Goal: Information Seeking & Learning: Learn about a topic

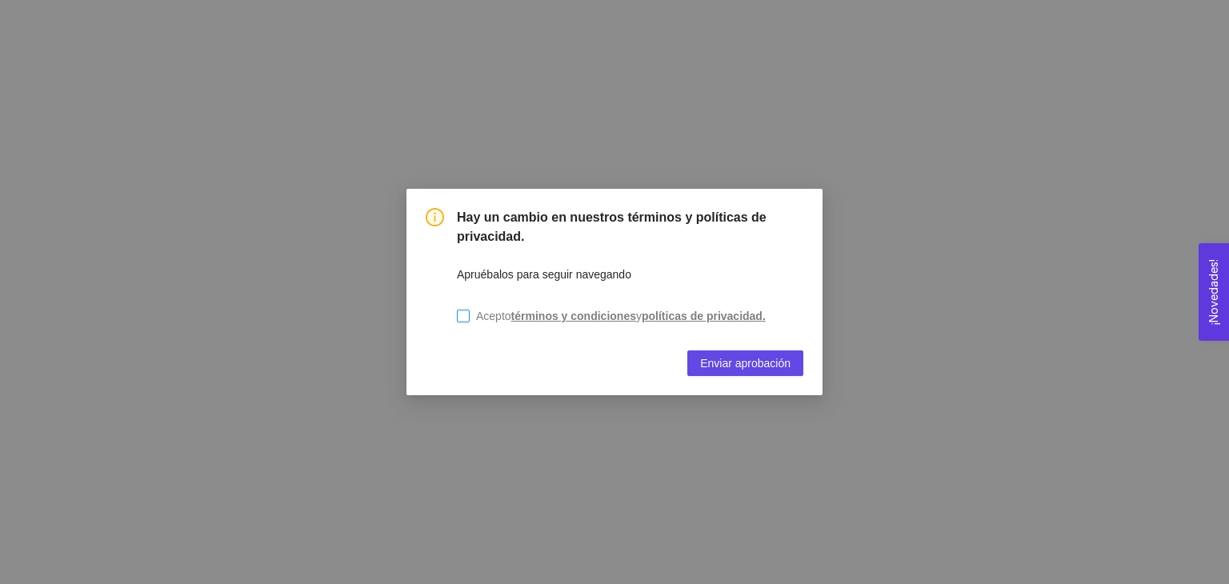
click at [470, 317] on span "Acepto términos y condiciones y políticas de privacidad." at bounding box center [621, 316] width 302 height 18
click at [470, 317] on input "Acepto términos y condiciones y políticas de privacidad." at bounding box center [463, 316] width 13 height 13
checkbox input "true"
click at [723, 375] on button "Enviar aprobación" at bounding box center [745, 363] width 116 height 26
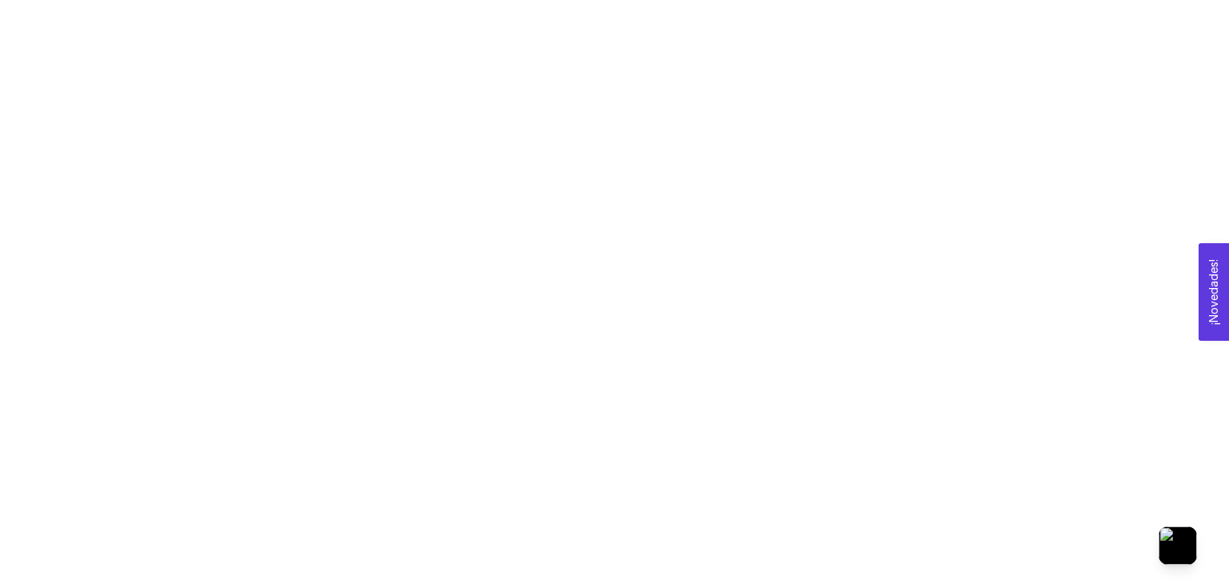
click at [457, 188] on div at bounding box center [614, 292] width 1229 height 584
click at [1201, 286] on button "¡Novedades! 0" at bounding box center [1213, 292] width 30 height 98
click at [849, 225] on div at bounding box center [614, 292] width 1229 height 584
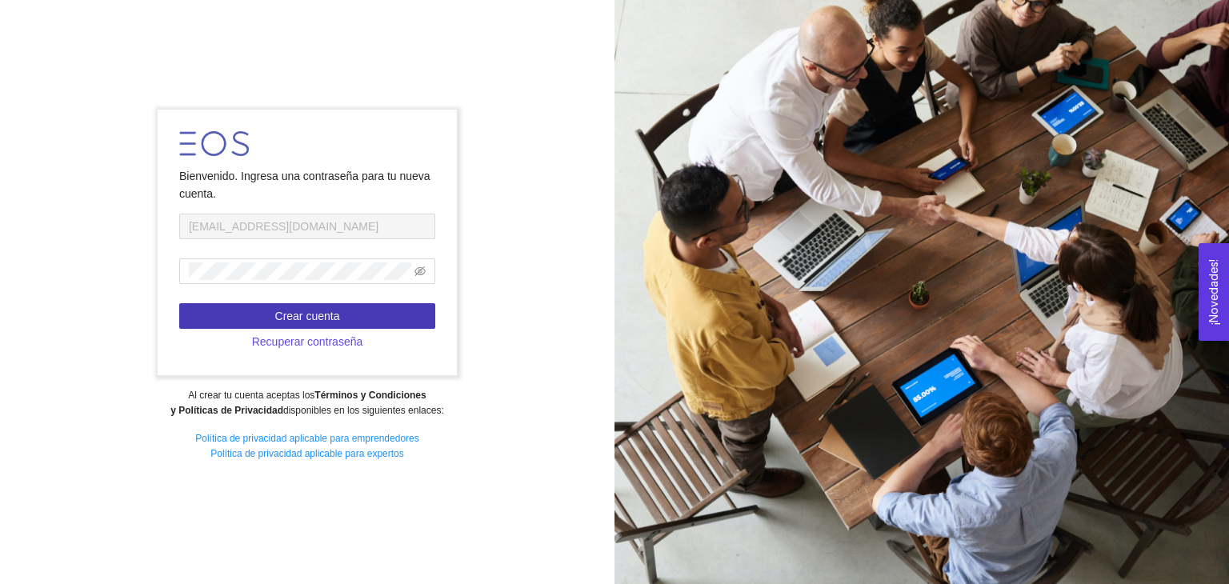
click at [291, 325] on button "Crear cuenta" at bounding box center [307, 316] width 256 height 26
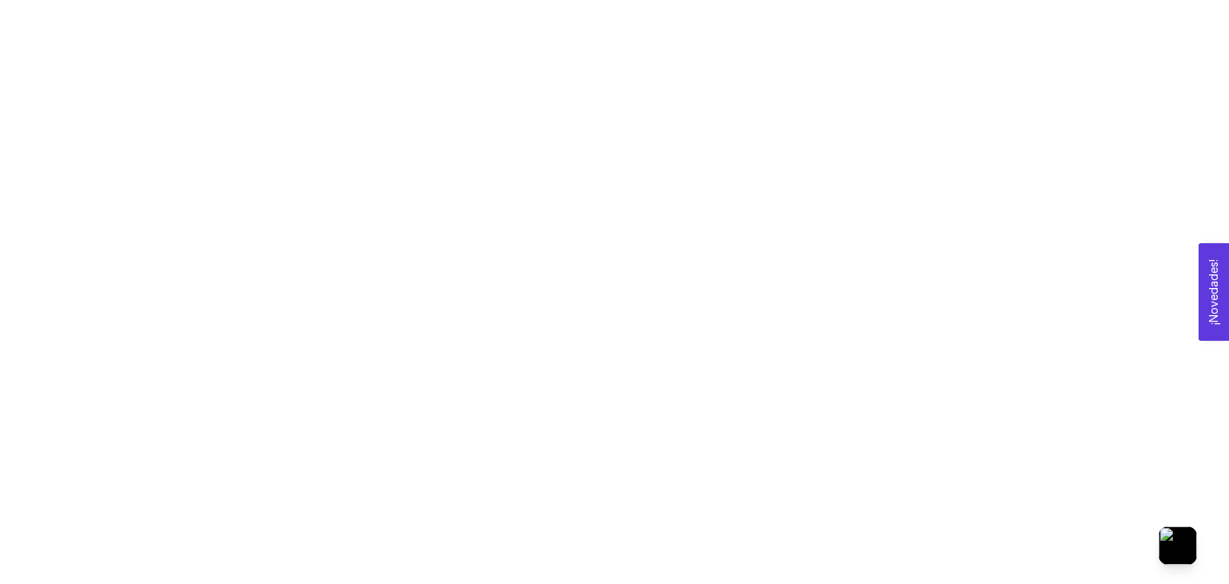
click at [1204, 286] on button "¡Novedades! 0" at bounding box center [1213, 292] width 30 height 98
click at [934, 38] on div at bounding box center [614, 292] width 1229 height 584
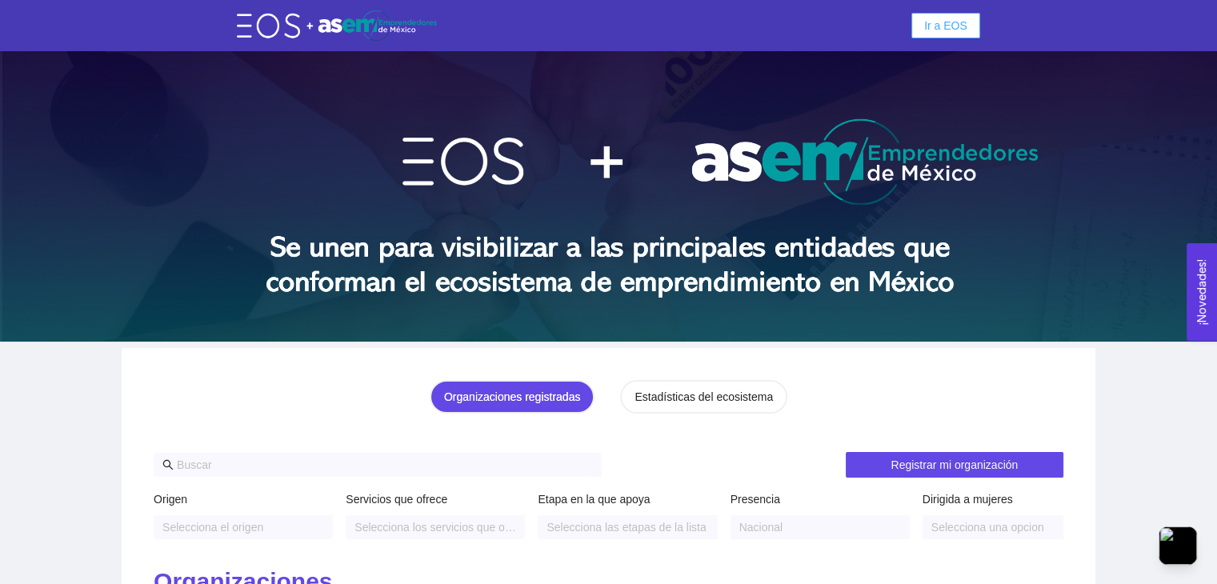
click at [934, 32] on span "Ir a EOS" at bounding box center [945, 26] width 43 height 18
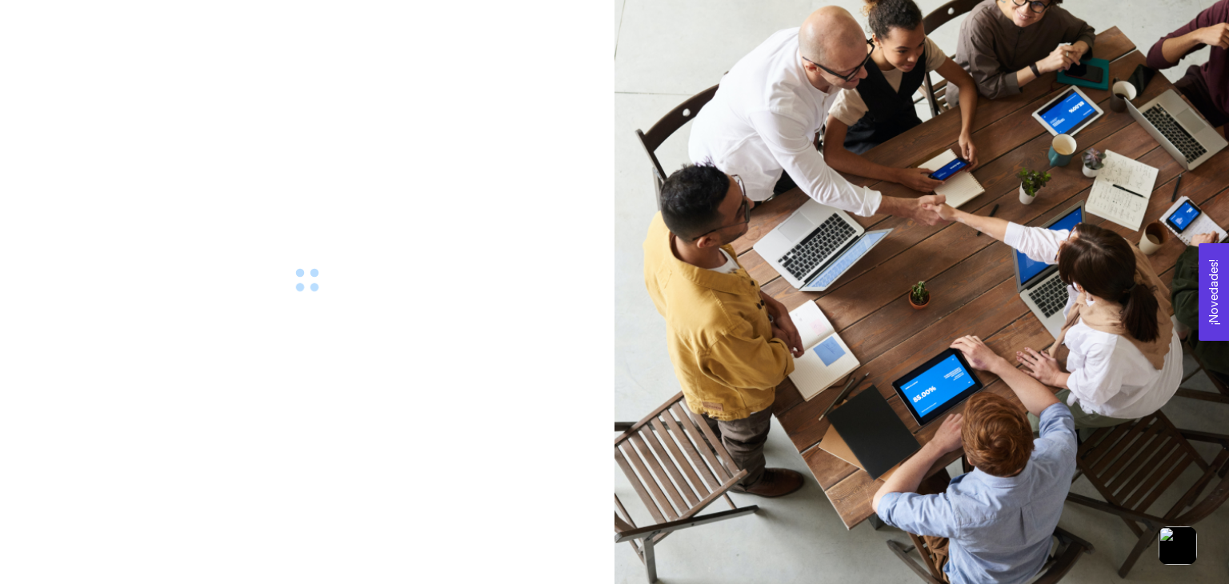
click at [934, 32] on div at bounding box center [921, 292] width 614 height 584
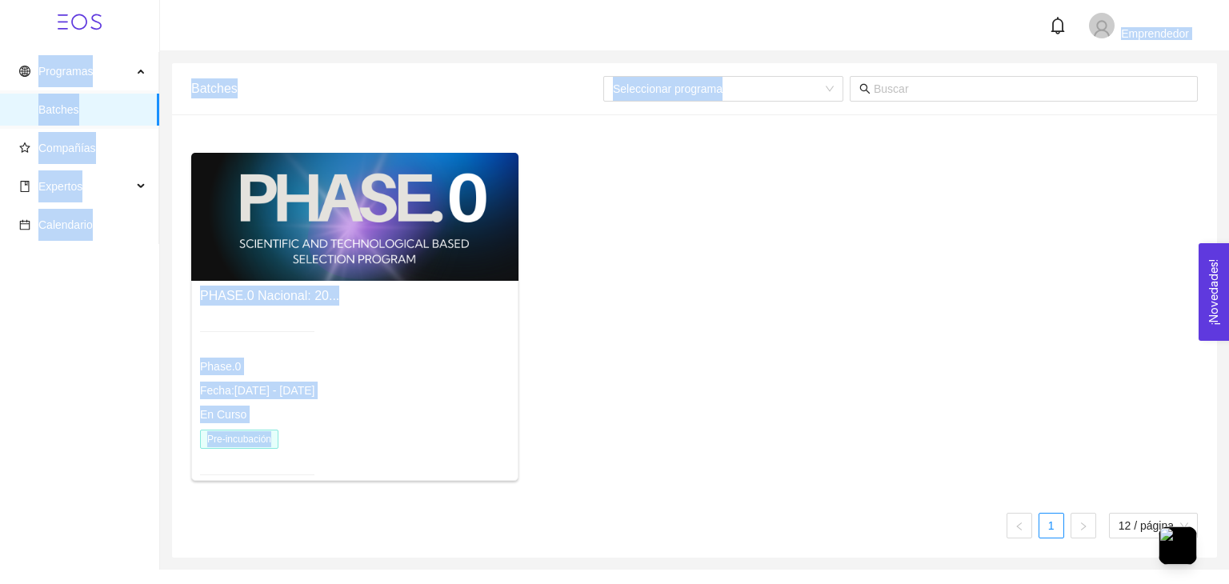
click at [670, 321] on div "PHASE.0 Nacional: 20... Phase.0 Fecha: [DATE] - [DATE] En Curso Pre-incubación" at bounding box center [694, 323] width 1019 height 341
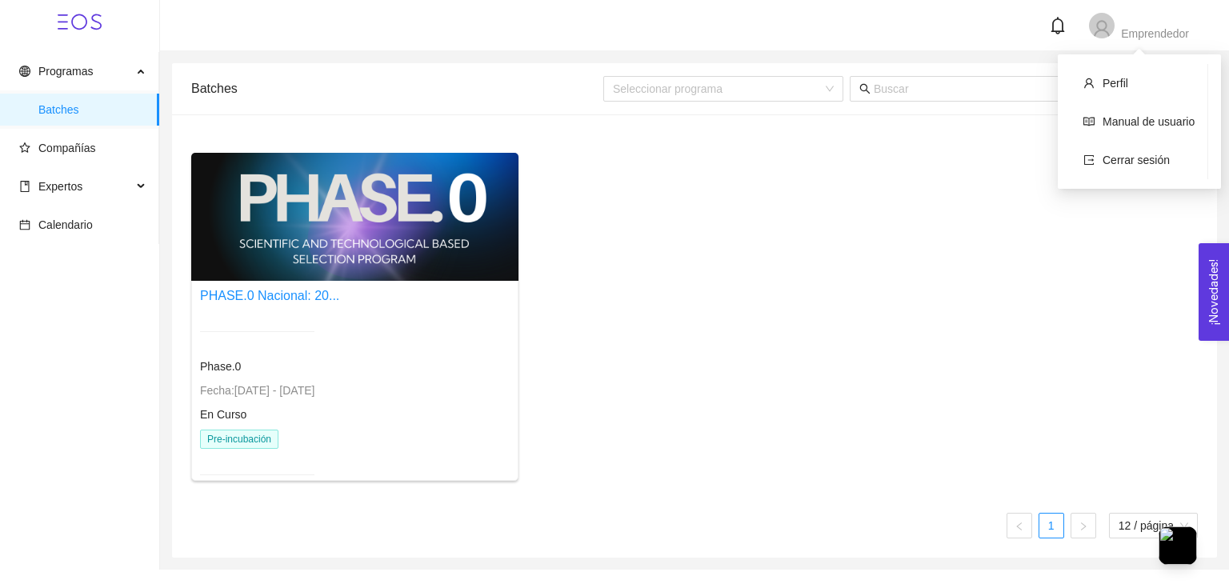
click at [1115, 27] on div "Emprendedor" at bounding box center [1139, 25] width 100 height 27
click at [1123, 77] on span "Perfil" at bounding box center [1115, 83] width 26 height 13
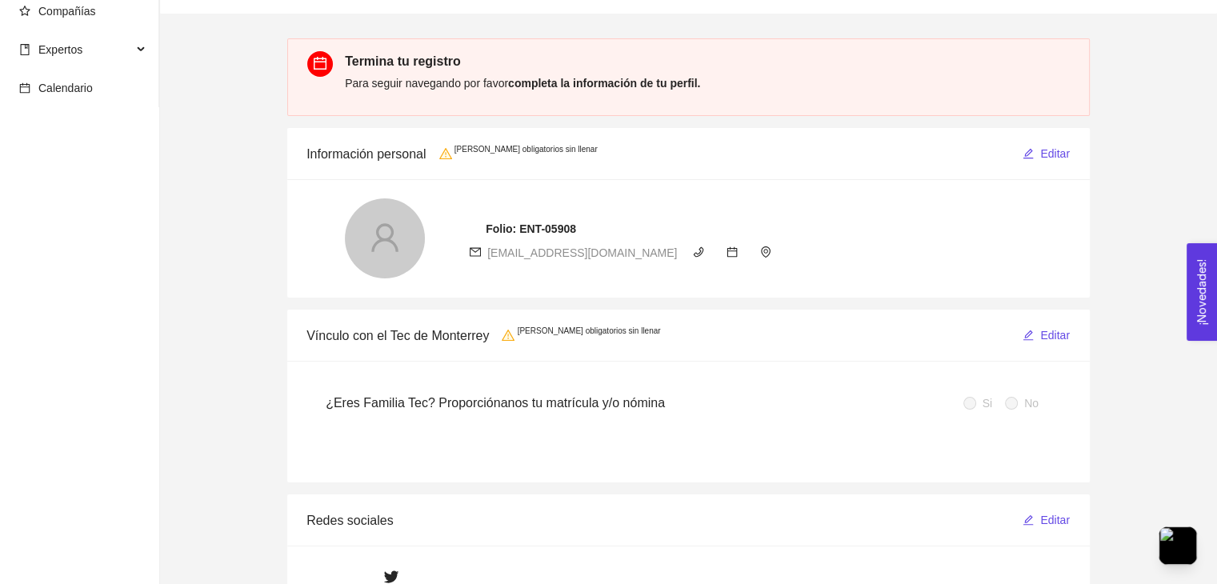
scroll to position [99, 0]
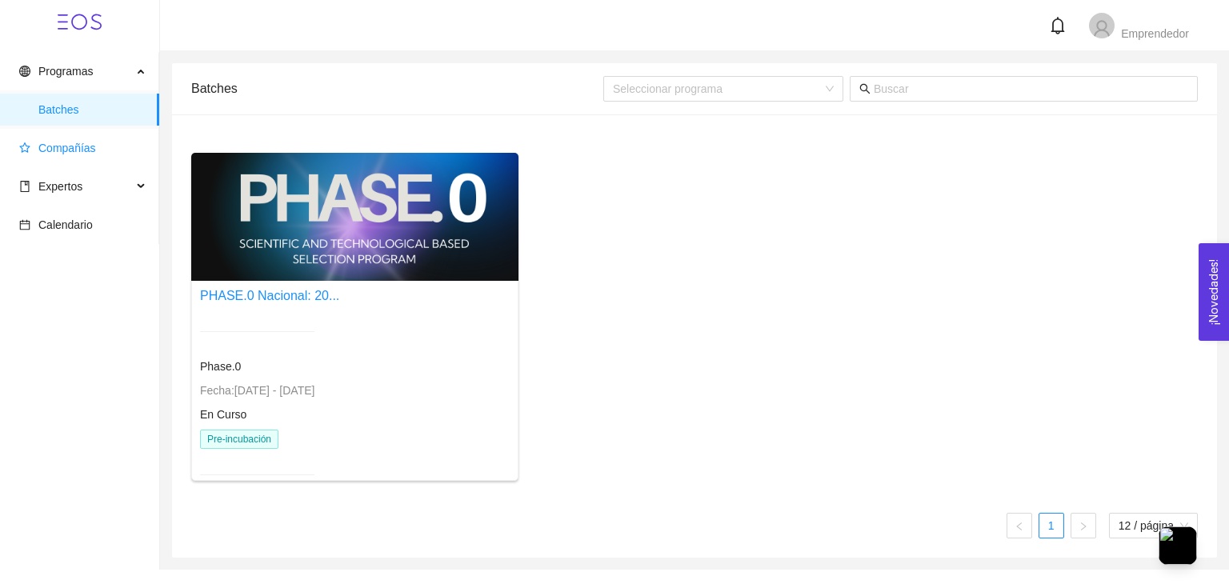
click at [51, 154] on span "Compañías" at bounding box center [67, 148] width 58 height 13
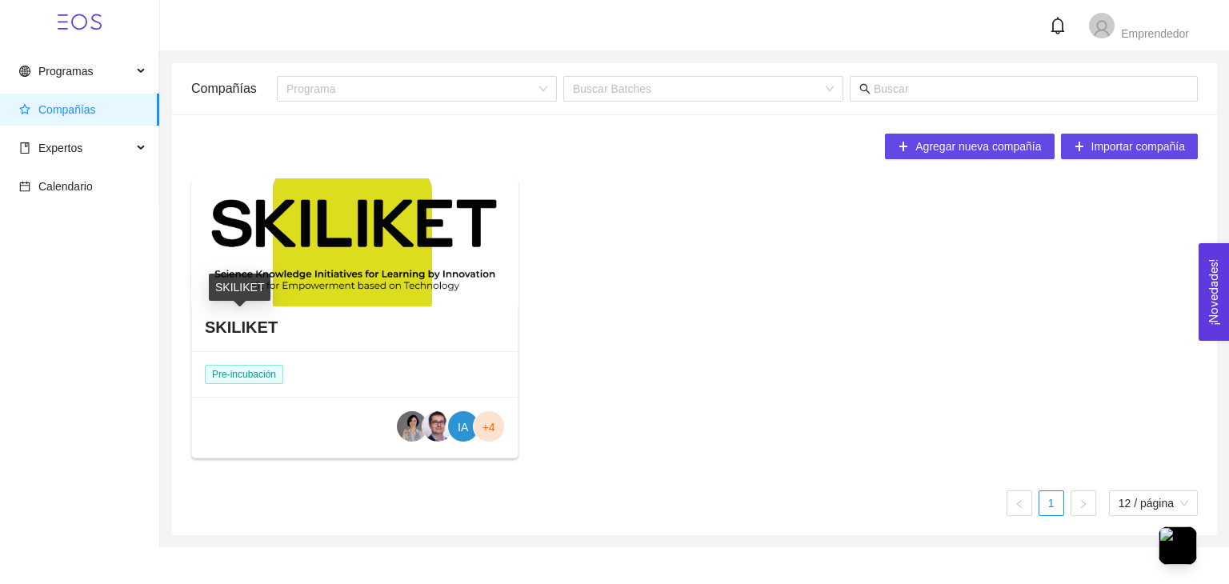
click at [244, 329] on h4 "SKILIKET" at bounding box center [241, 327] width 73 height 22
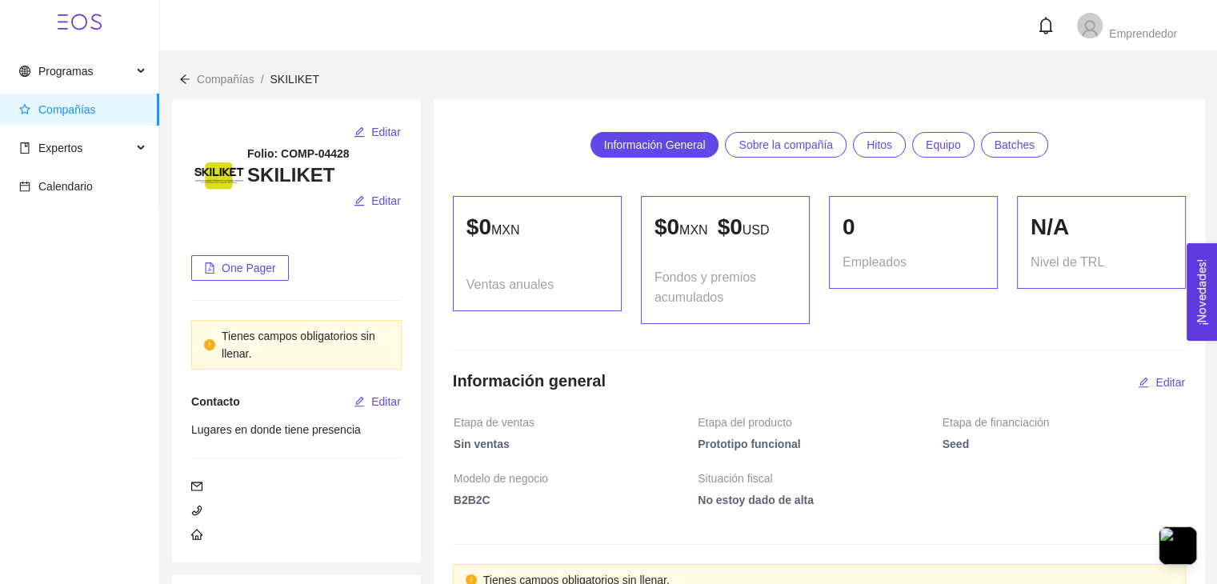
click at [989, 140] on link "Batches" at bounding box center [1015, 145] width 68 height 26
click at [1029, 146] on span "Batches" at bounding box center [1014, 145] width 41 height 24
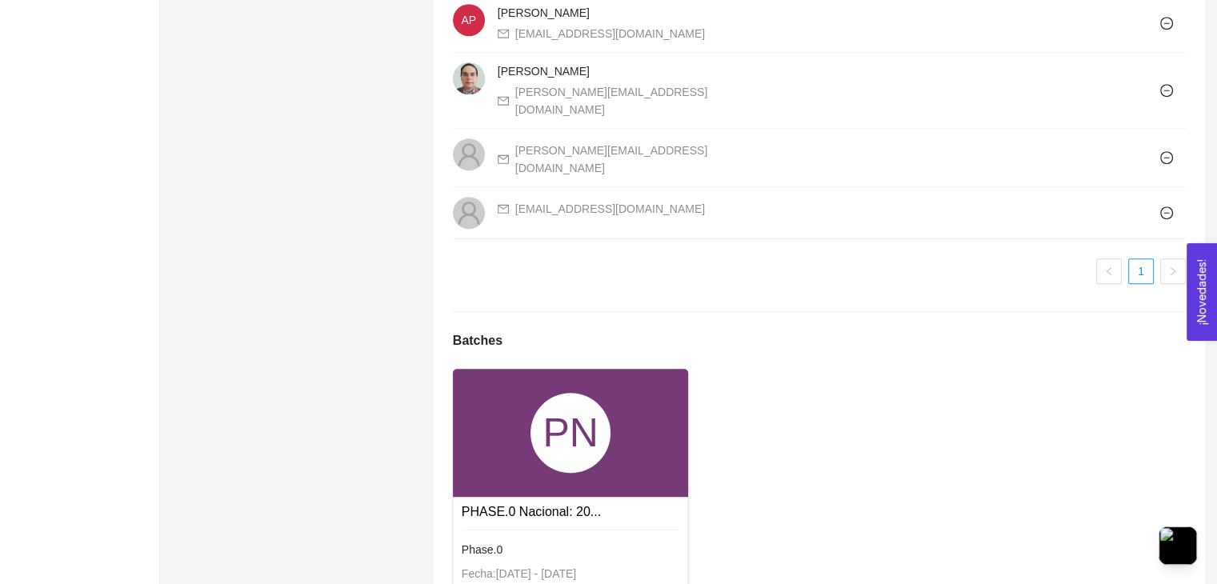
scroll to position [1402, 0]
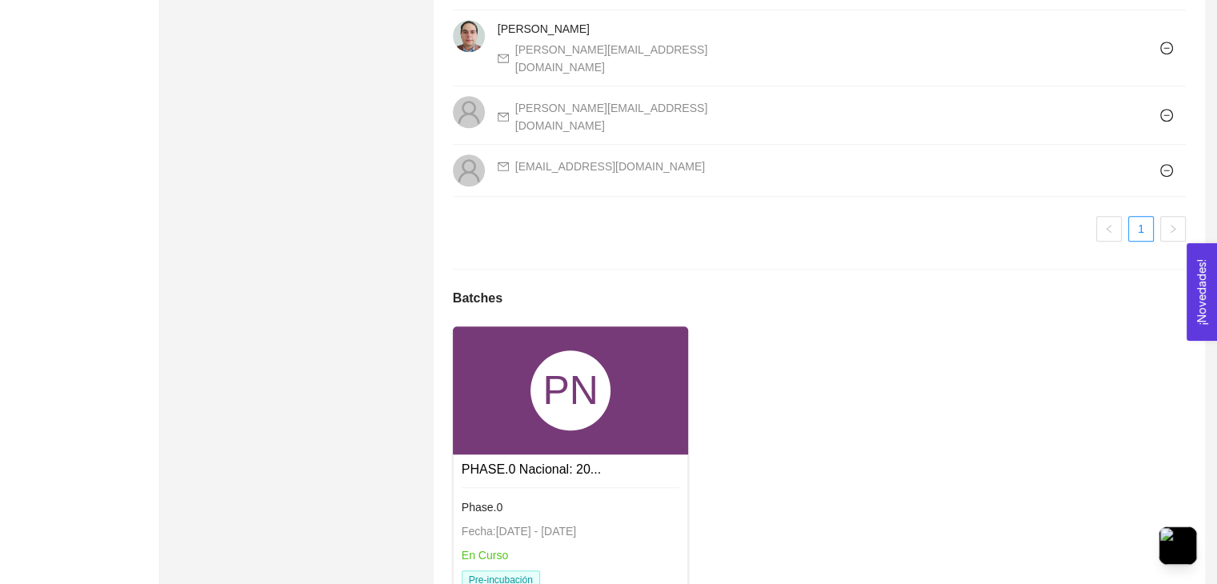
click at [494, 326] on div "PN" at bounding box center [571, 390] width 236 height 128
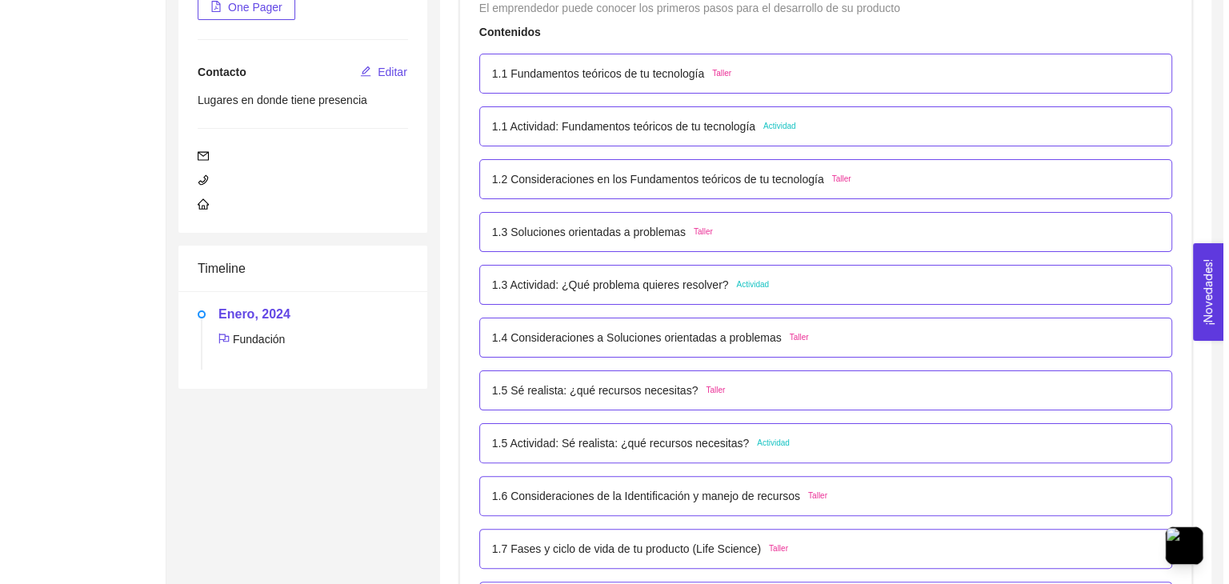
scroll to position [307, 0]
click at [521, 78] on p "1.1 Fundamentos teóricos de tu tecnología" at bounding box center [592, 74] width 212 height 18
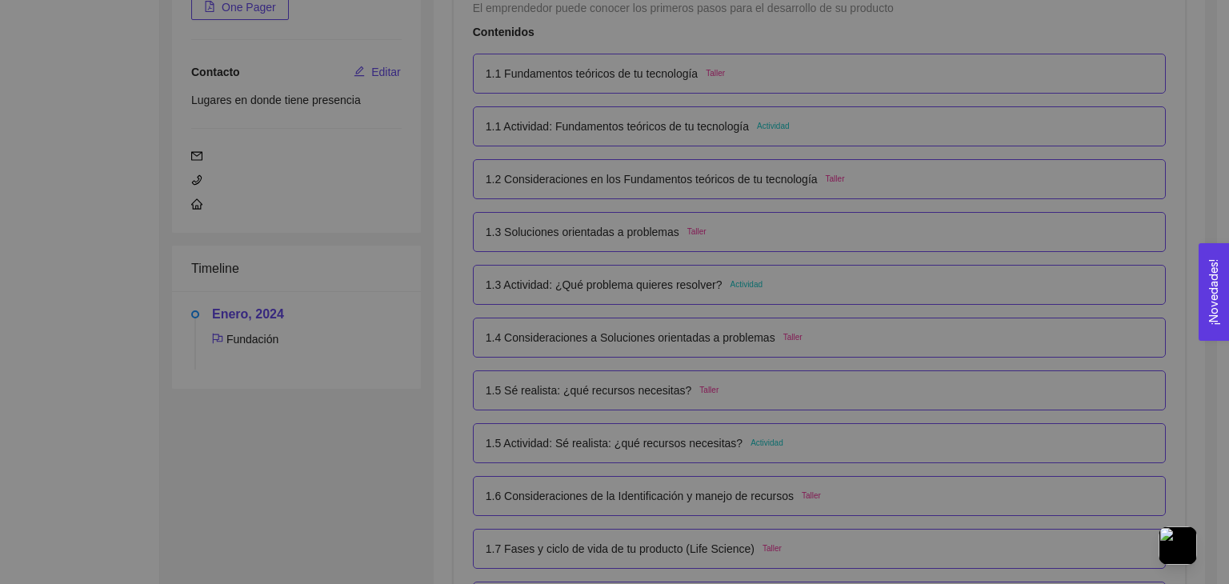
click at [521, 78] on div "1. DESARROLLO DEL PRODUCTO El emprendedor puede conocer los primeros pasos para…" at bounding box center [614, 292] width 1229 height 584
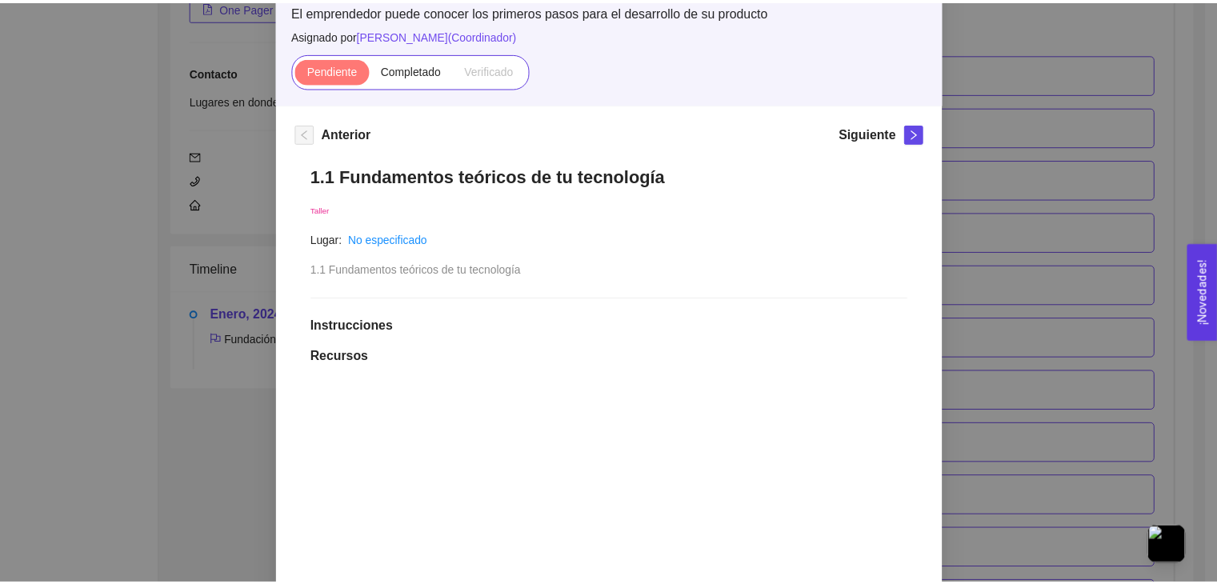
scroll to position [101, 0]
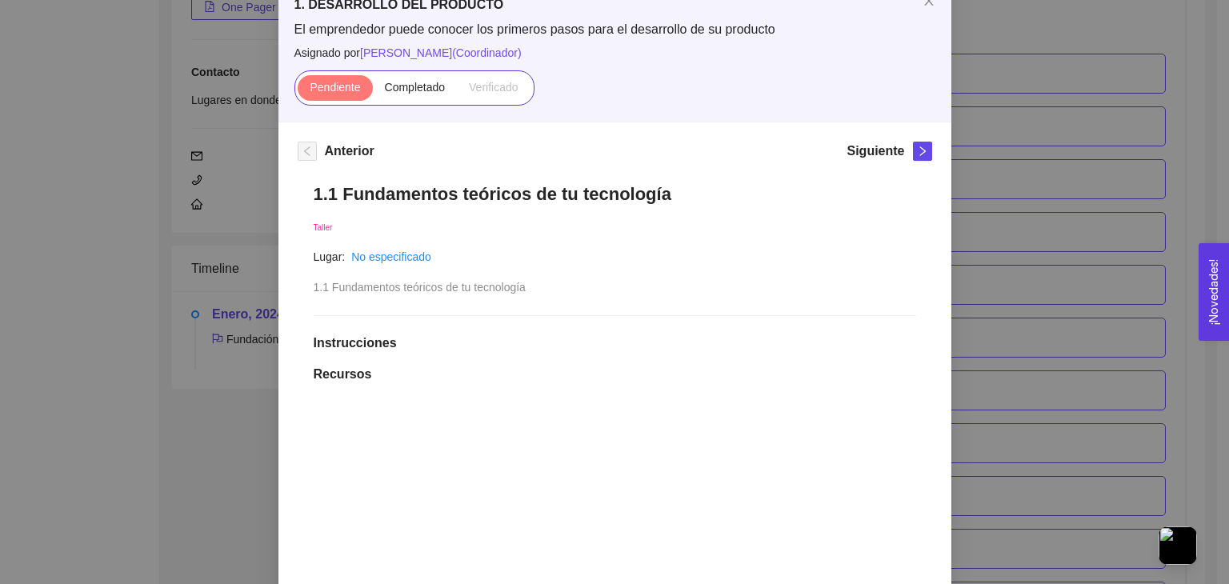
click at [1004, 244] on div "1. DESARROLLO DEL PRODUCTO El emprendedor puede conocer los primeros pasos para…" at bounding box center [614, 292] width 1229 height 584
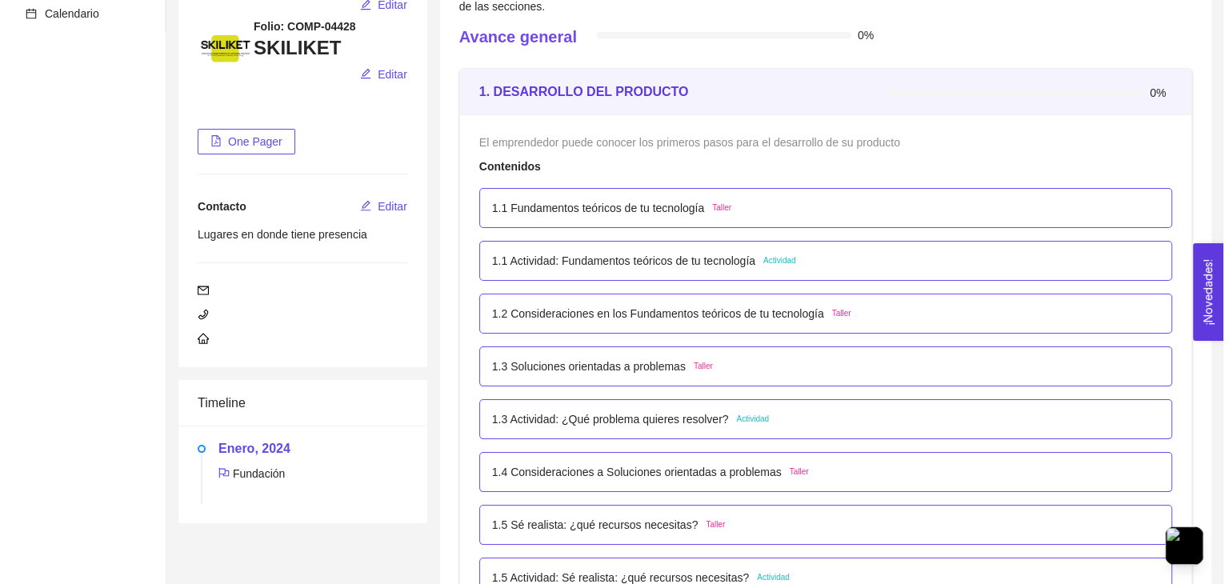
scroll to position [173, 0]
click at [570, 206] on p "1.1 Fundamentos teóricos de tu tecnología" at bounding box center [592, 208] width 212 height 18
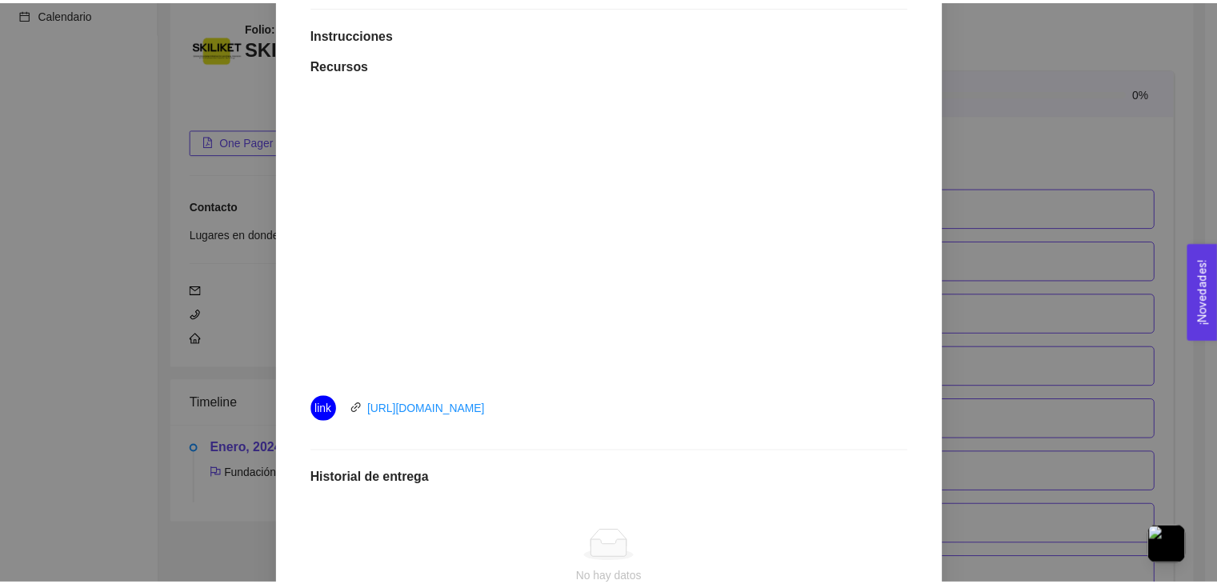
scroll to position [410, 0]
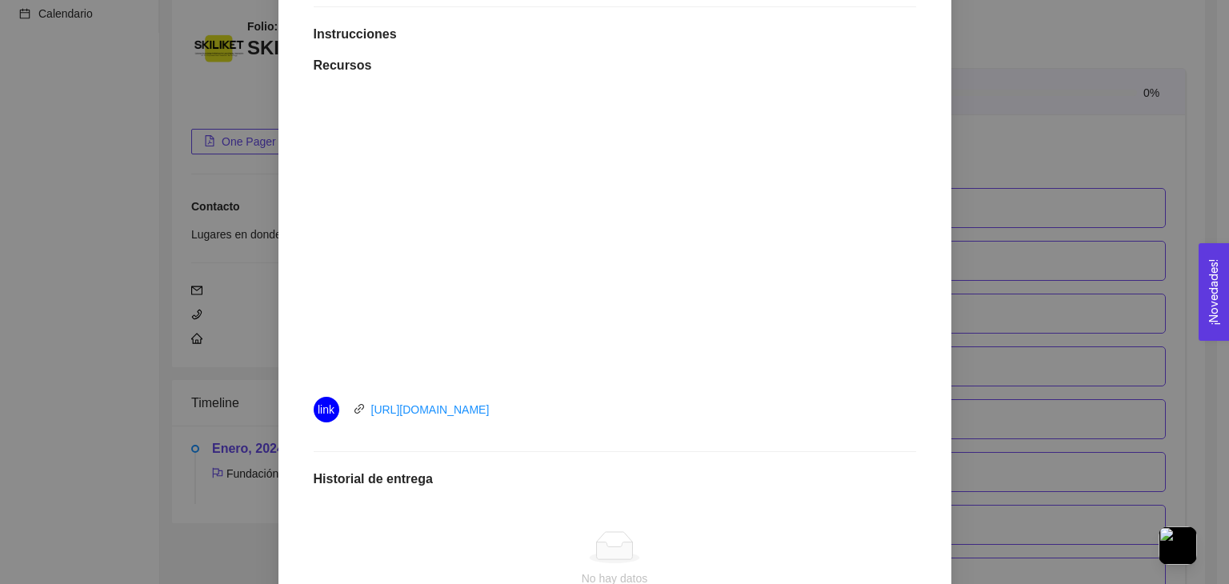
click at [115, 141] on div "1. DESARROLLO DEL PRODUCTO El emprendedor puede conocer los primeros pasos para…" at bounding box center [614, 292] width 1229 height 584
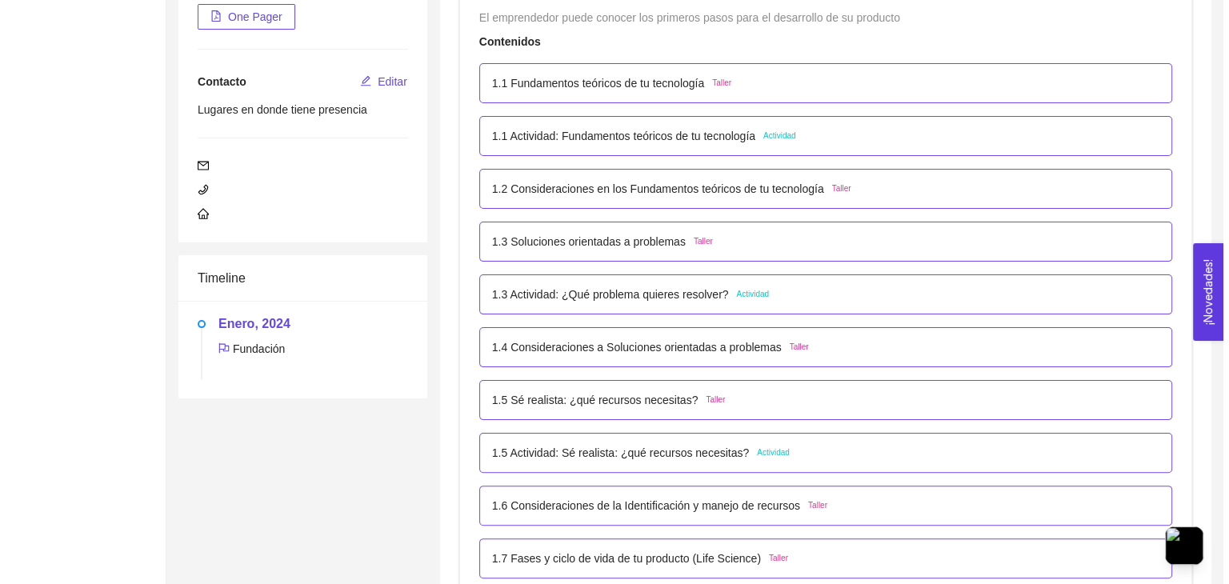
scroll to position [299, 0]
click at [522, 139] on p "1.1 Actividad: Fundamentos teóricos de tu tecnología" at bounding box center [617, 135] width 263 height 18
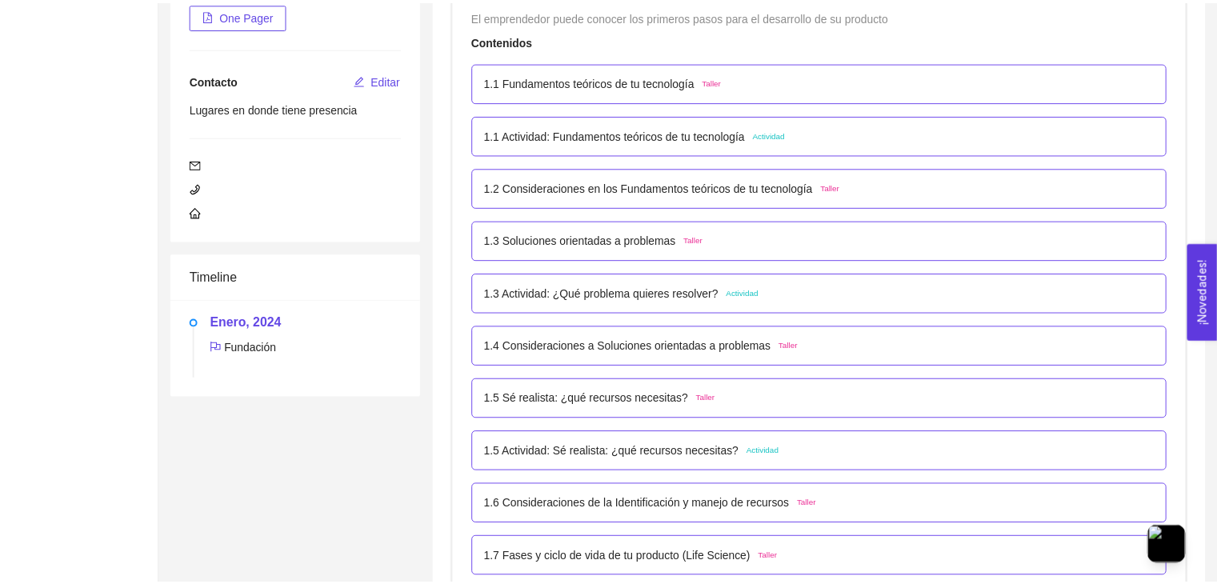
scroll to position [0, 0]
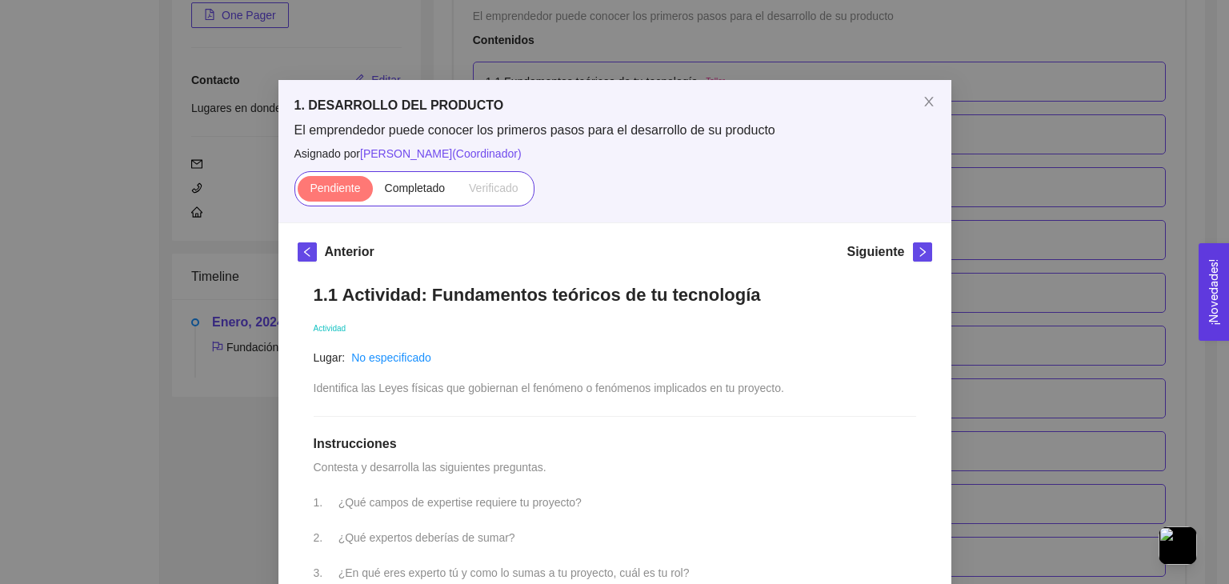
click at [590, 54] on div "1. DESARROLLO DEL PRODUCTO El emprendedor puede conocer los primeros pasos para…" at bounding box center [614, 292] width 1229 height 584
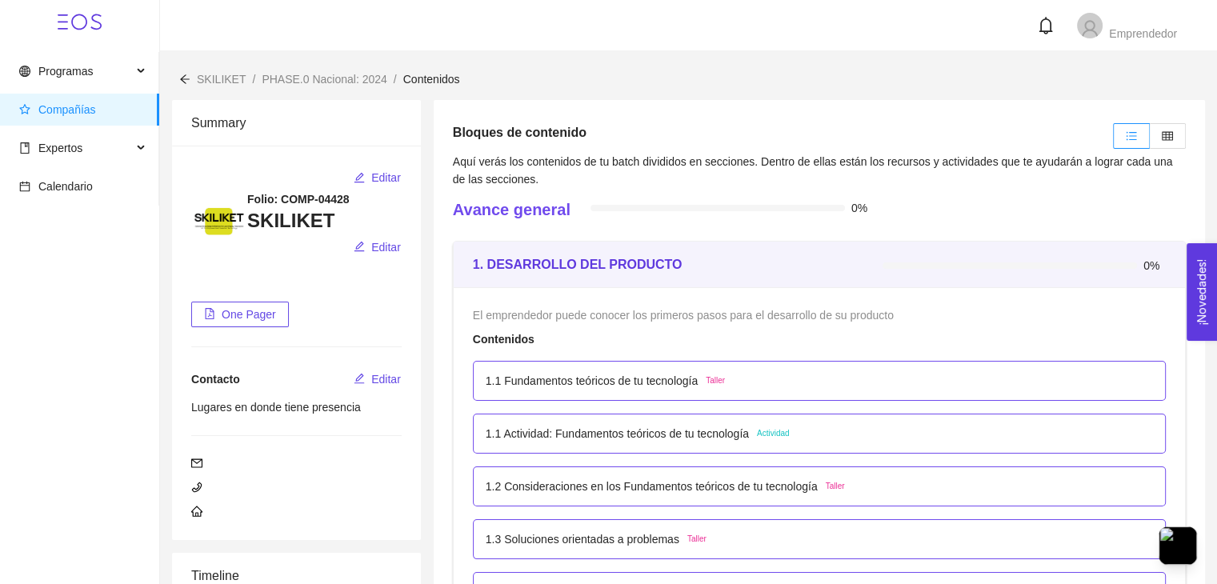
click at [182, 78] on icon "arrow-left" at bounding box center [184, 79] width 11 height 11
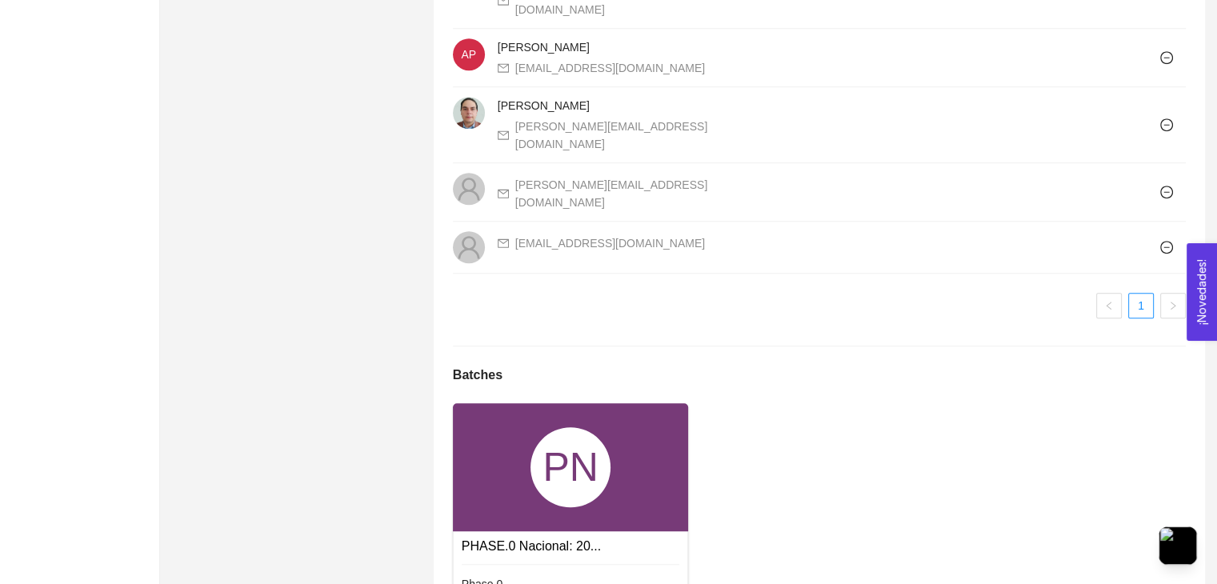
scroll to position [1402, 0]
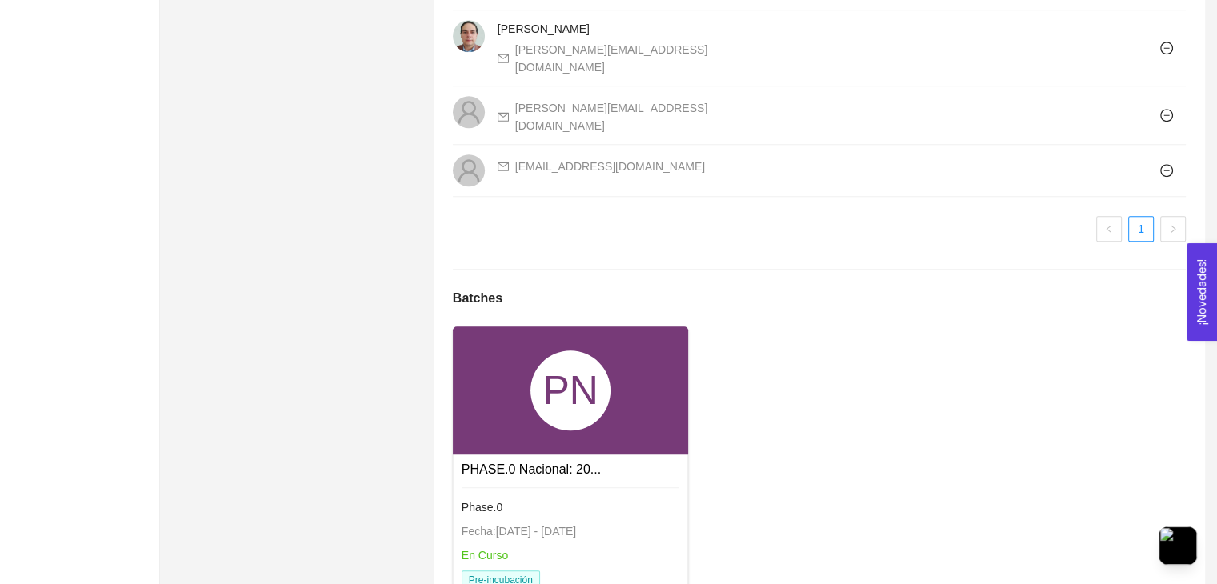
click at [542, 326] on div "PN" at bounding box center [571, 390] width 236 height 128
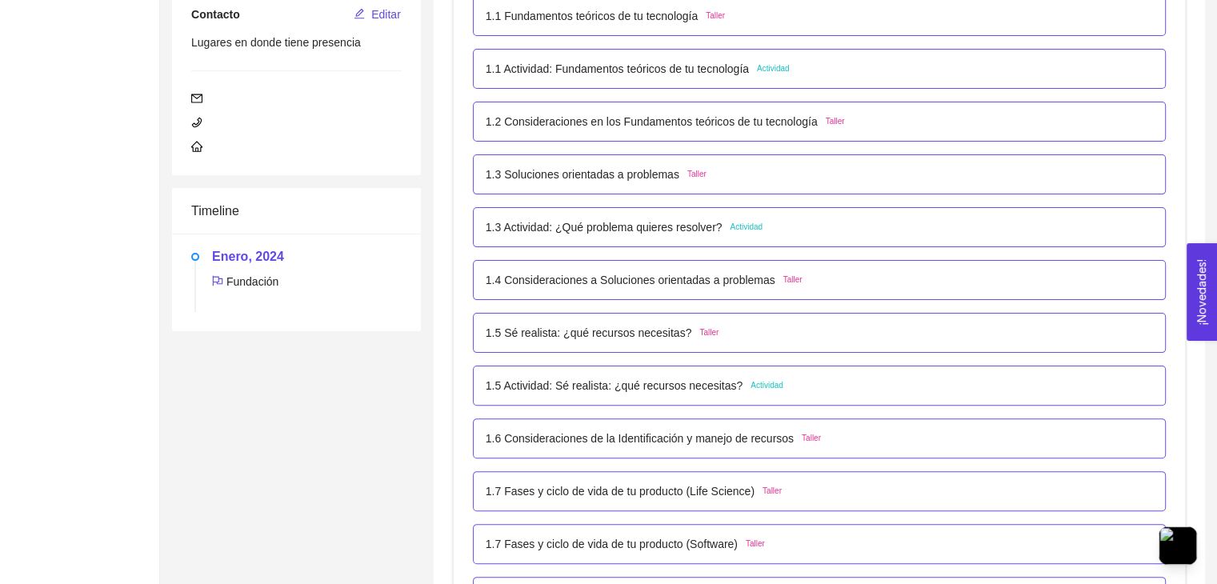
scroll to position [366, 0]
